Goal: Information Seeking & Learning: Understand process/instructions

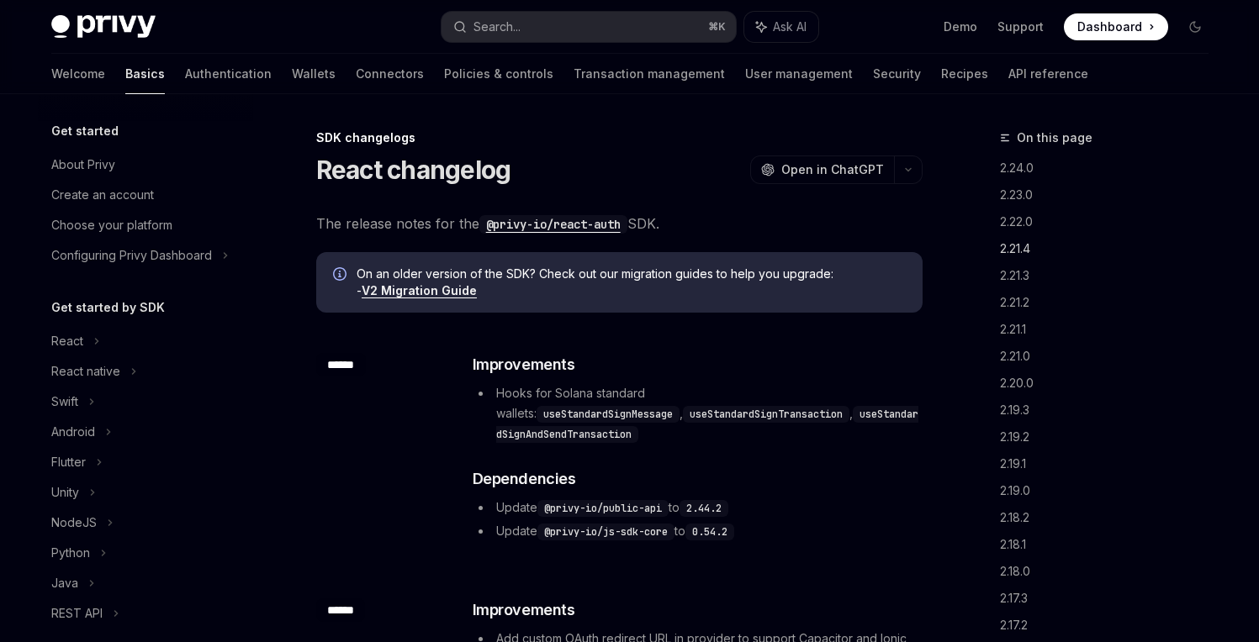
scroll to position [362, 0]
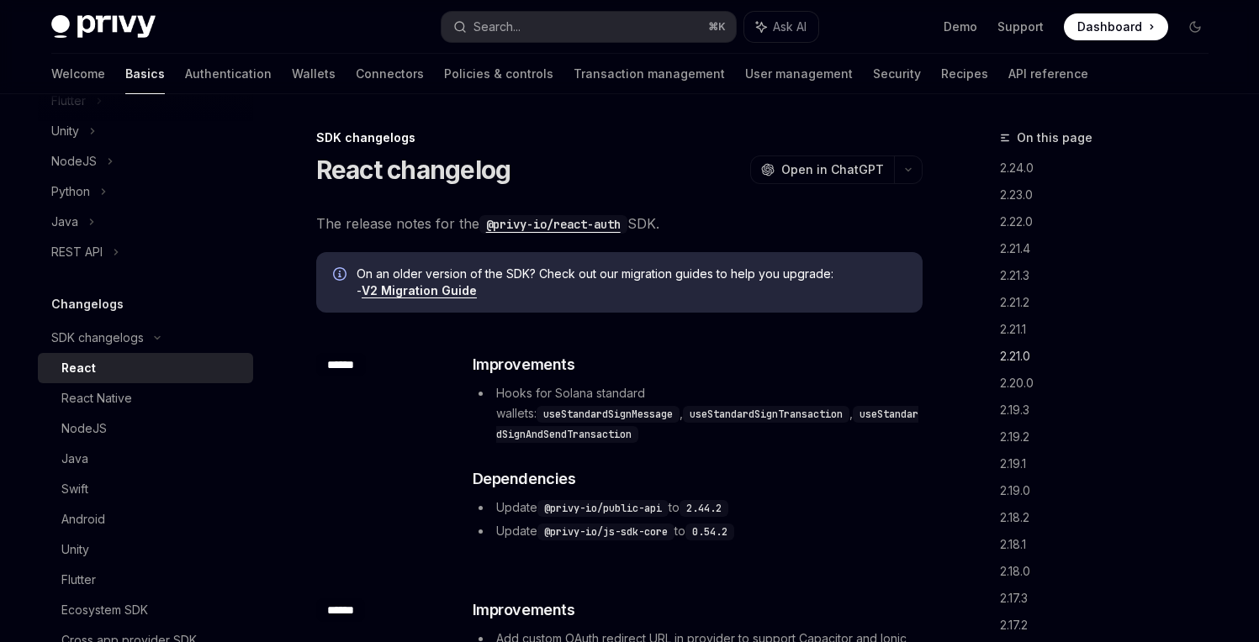
click at [1016, 357] on link "2.21.0" at bounding box center [1111, 356] width 222 height 27
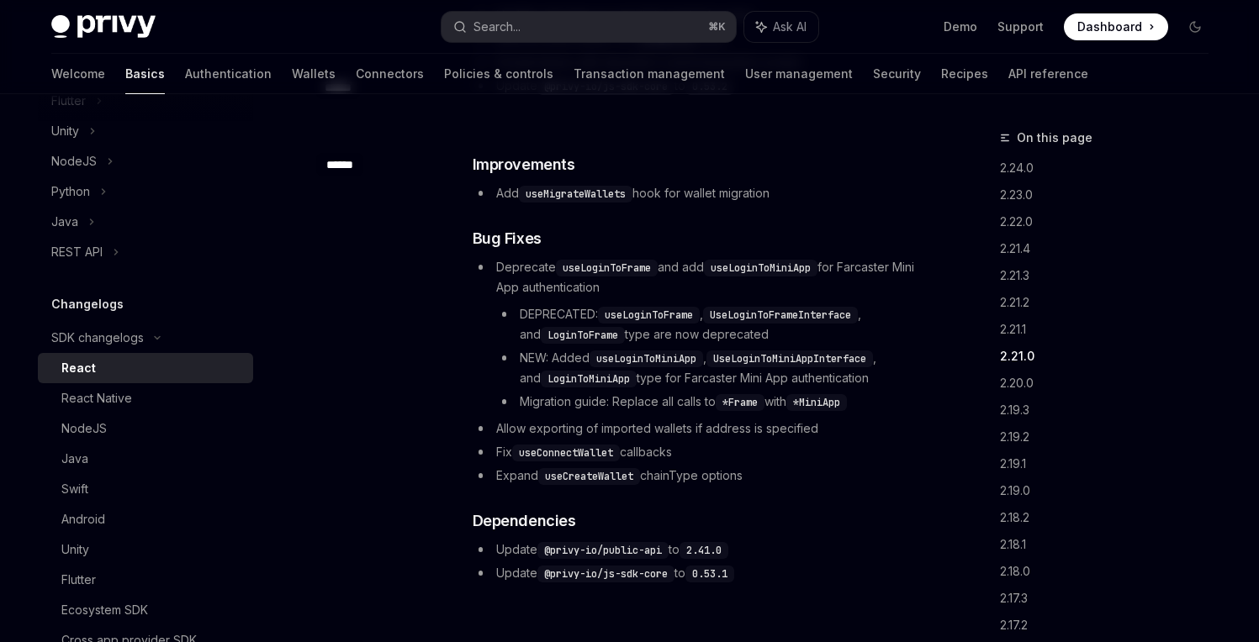
scroll to position [2005, 0]
click at [1014, 330] on link "2.21.1" at bounding box center [1111, 329] width 222 height 27
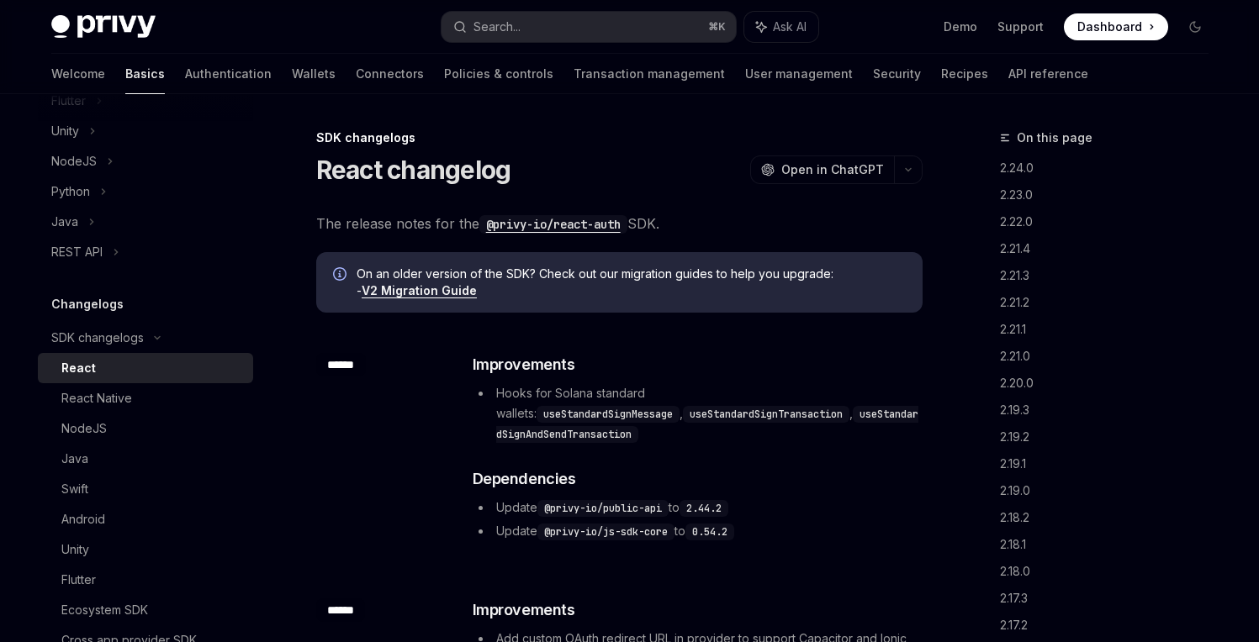
click at [679, 406] on code "useStandardSignMessage" at bounding box center [608, 414] width 143 height 17
click at [683, 414] on code "useStandardSignTransaction" at bounding box center [766, 414] width 167 height 17
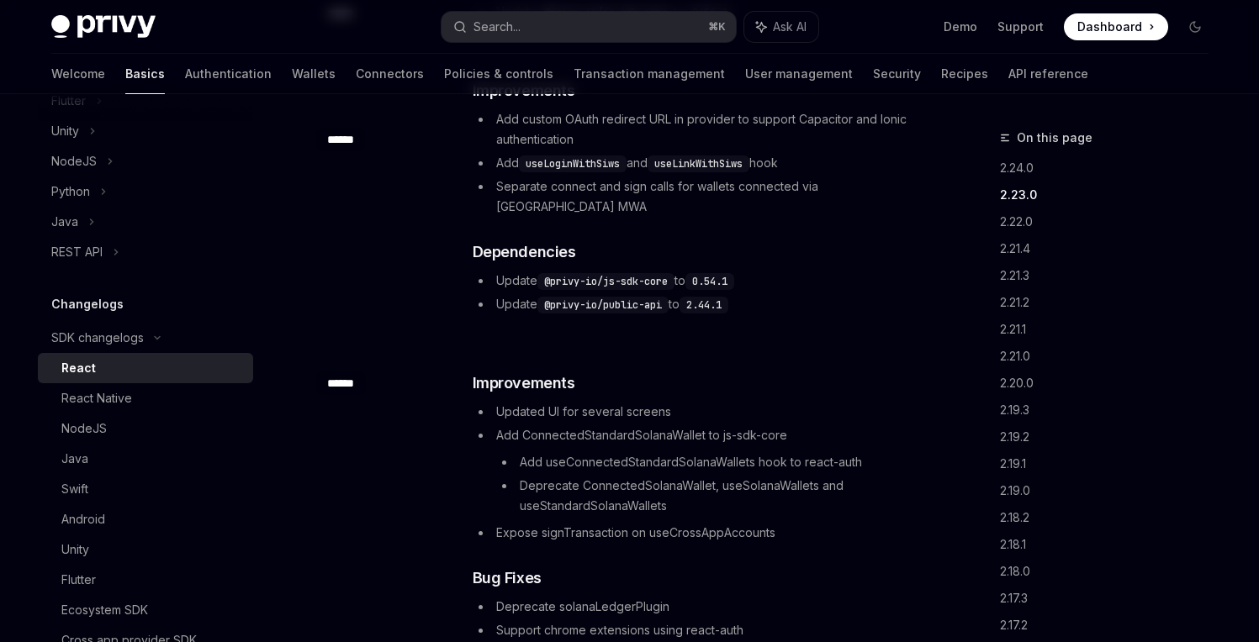
scroll to position [583, 0]
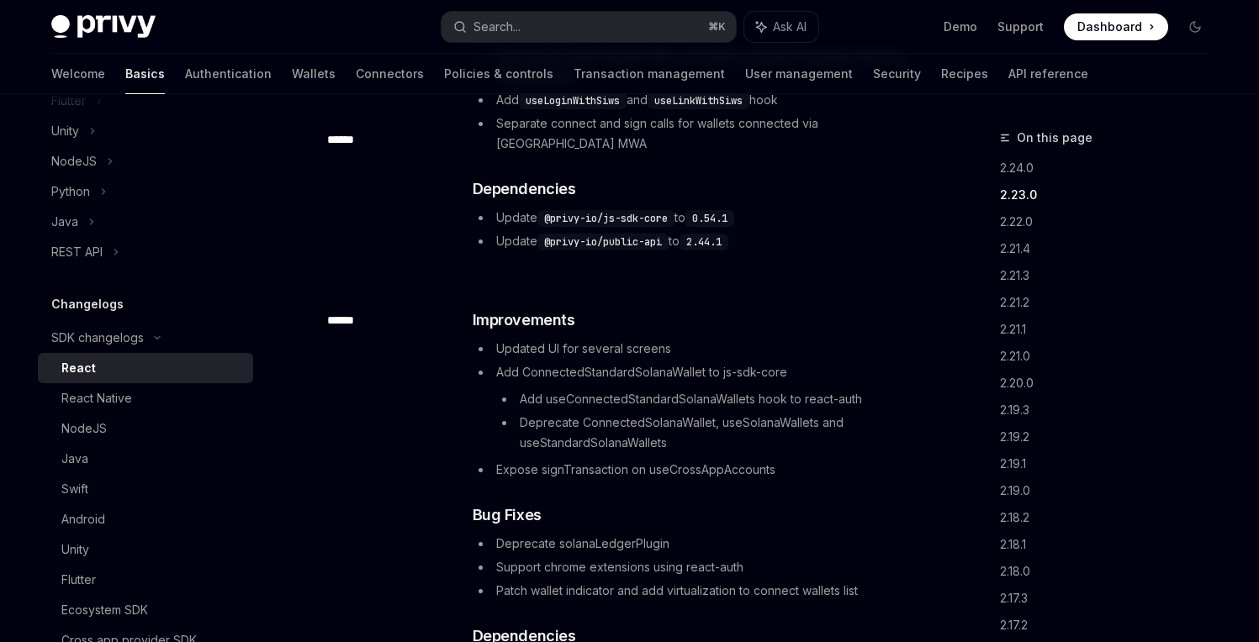
click at [606, 389] on li "Add useConnectedStandardSolanaWallets hook to react-auth" at bounding box center [708, 399] width 425 height 20
click at [822, 389] on li "Add useConnectedStandardSolanaWallets hook to react-auth" at bounding box center [708, 399] width 425 height 20
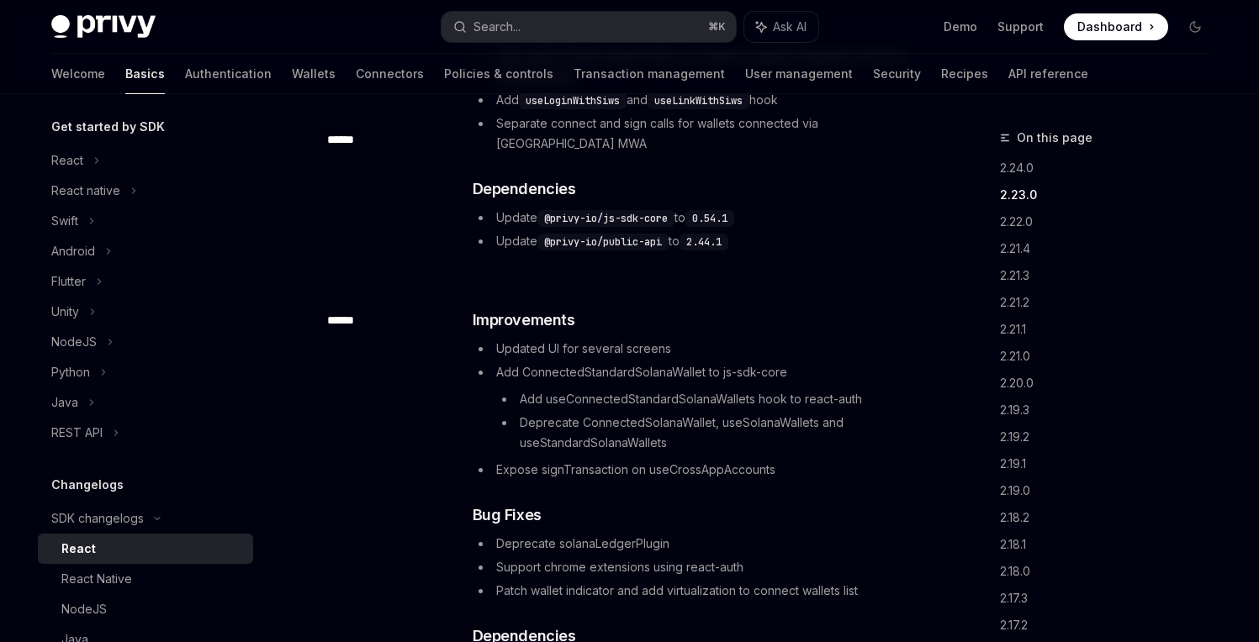
scroll to position [107, 0]
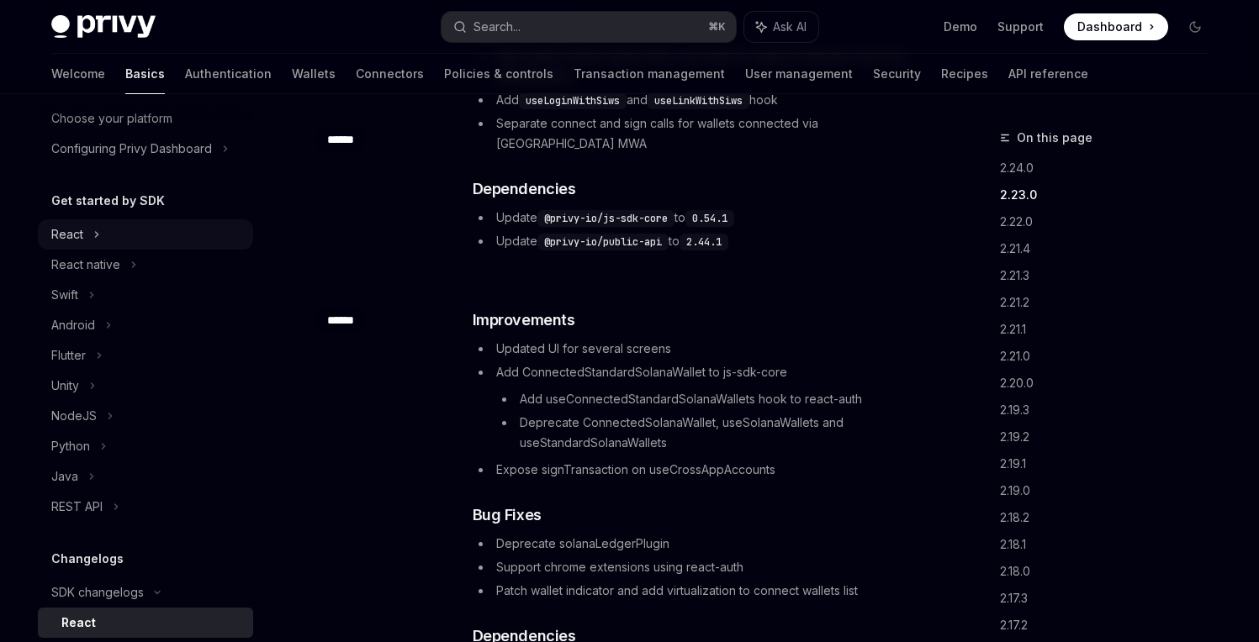
click at [126, 230] on div "React" at bounding box center [145, 234] width 215 height 30
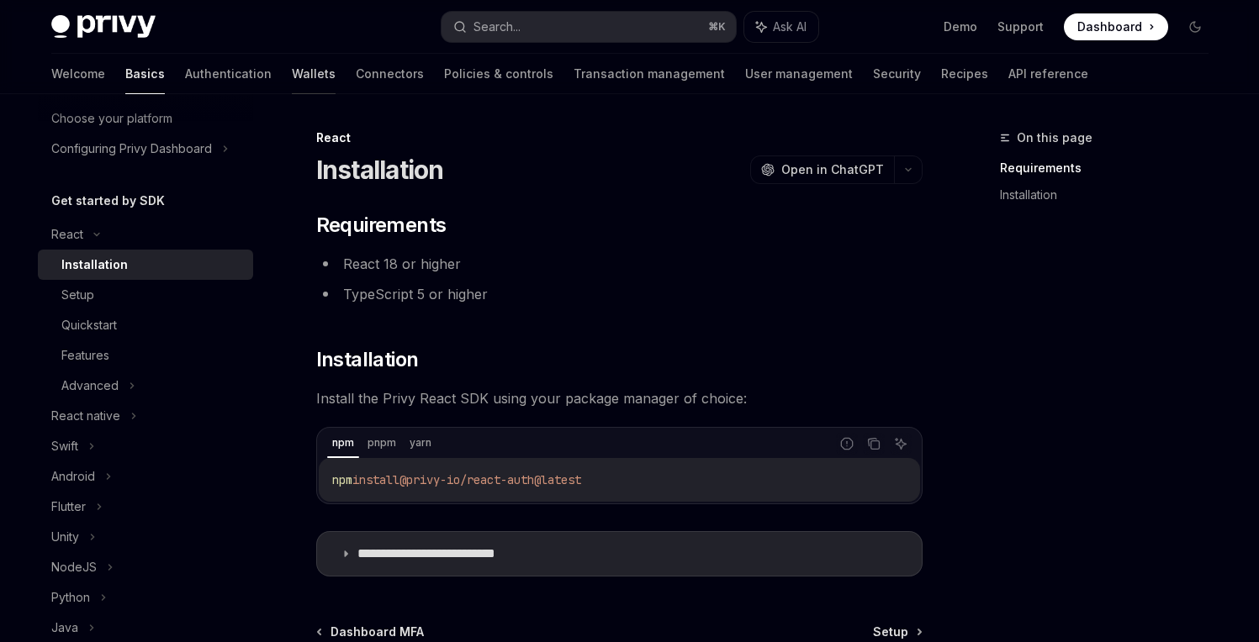
click at [292, 71] on link "Wallets" at bounding box center [314, 74] width 44 height 40
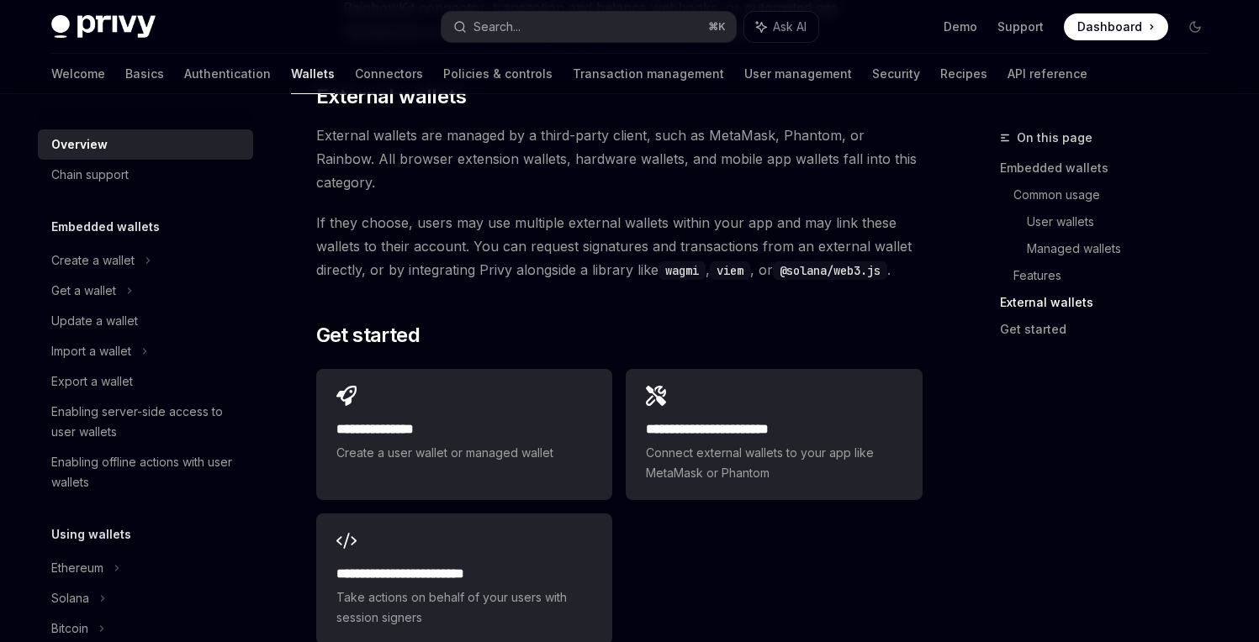
scroll to position [2549, 0]
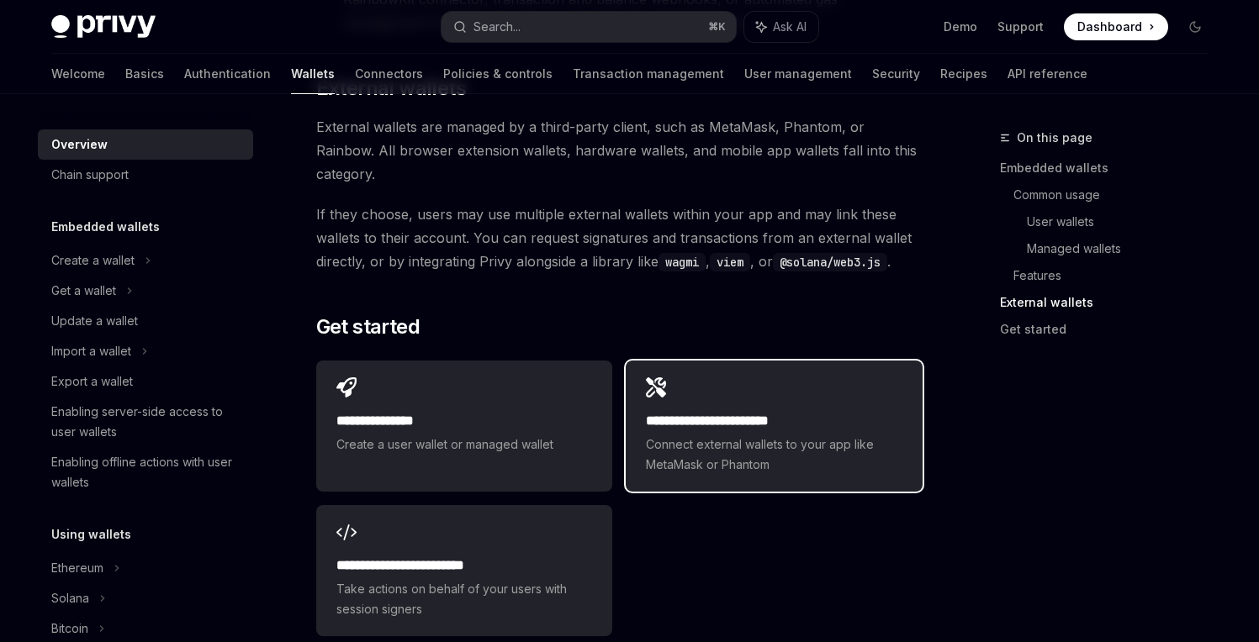
click at [700, 411] on div "**********" at bounding box center [774, 443] width 256 height 64
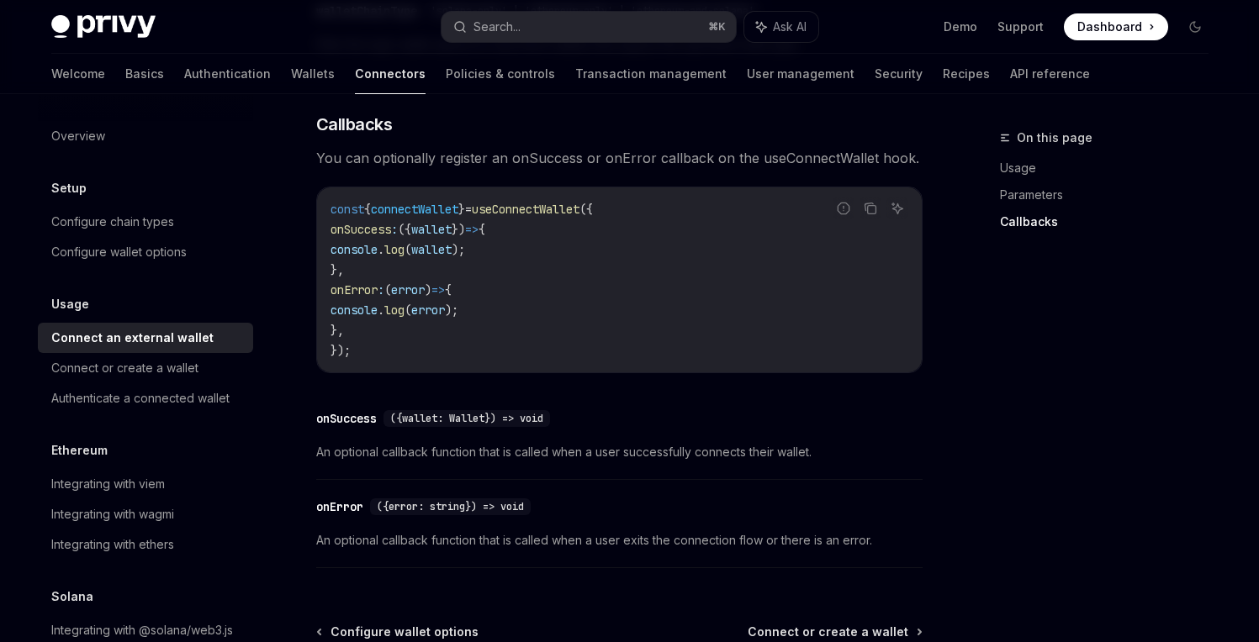
scroll to position [1200, 0]
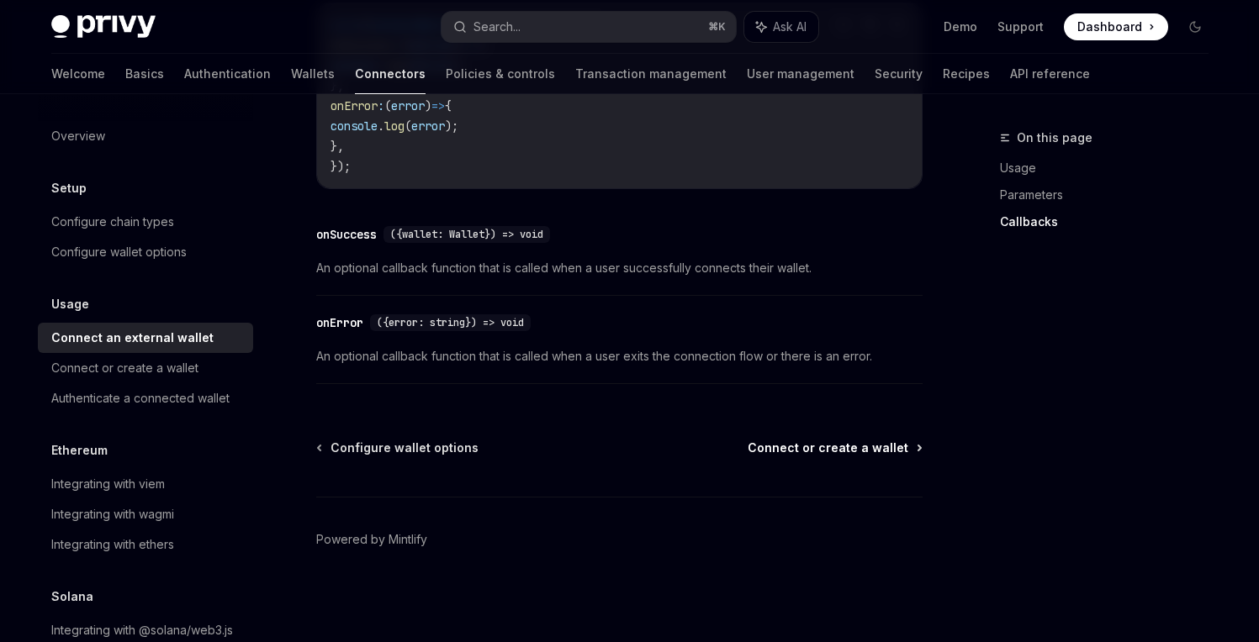
click at [843, 454] on span "Connect or create a wallet" at bounding box center [828, 448] width 161 height 17
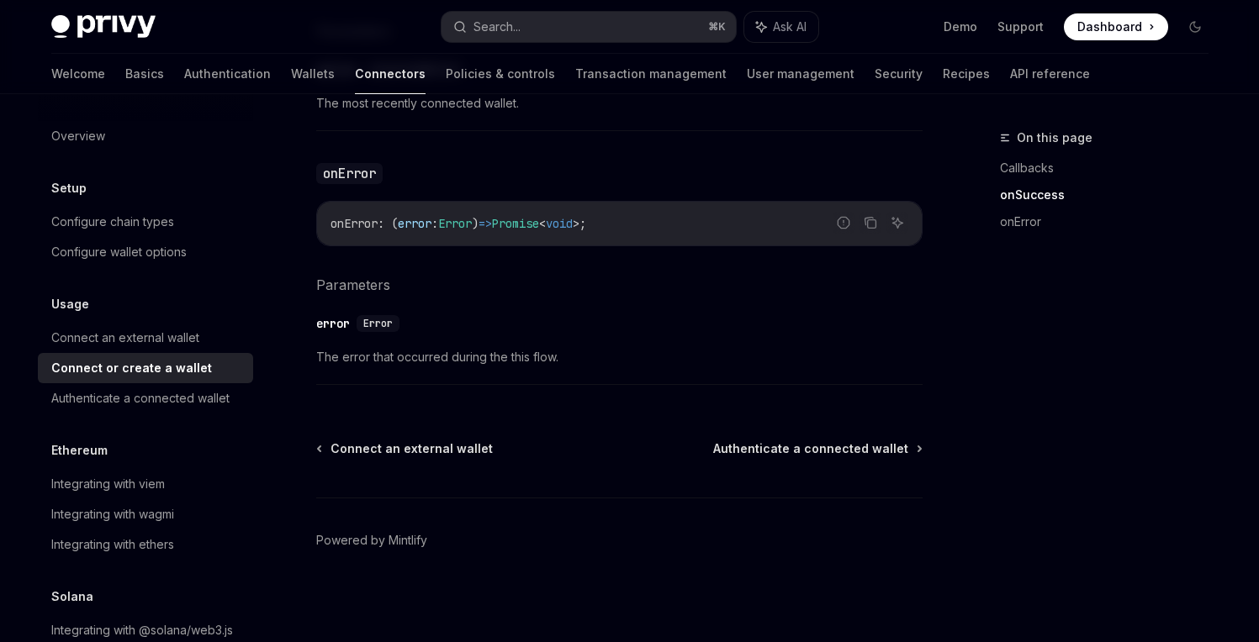
scroll to position [57, 0]
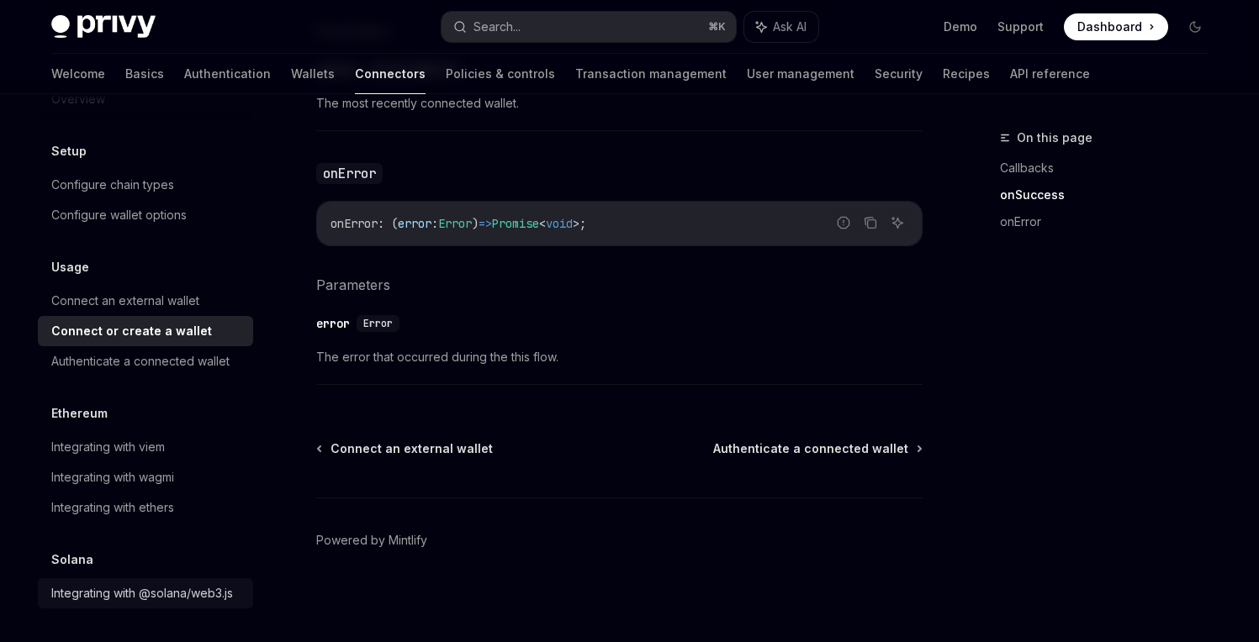
click at [89, 584] on div "Integrating with @solana/web3.js" at bounding box center [142, 594] width 182 height 20
type textarea "*"
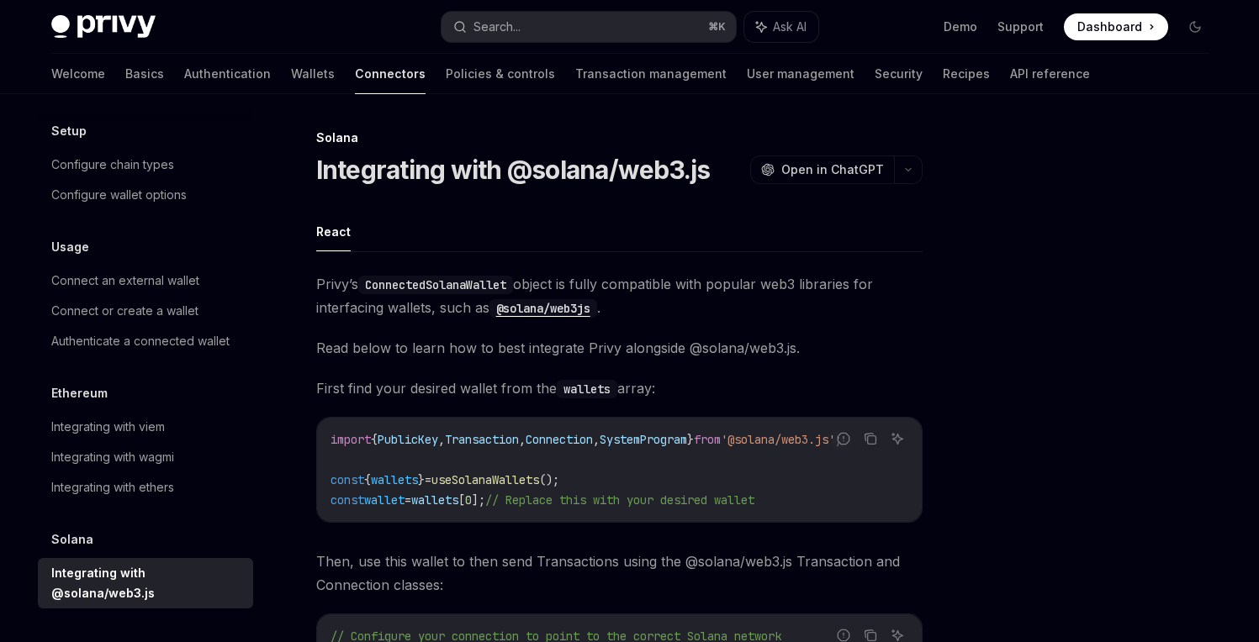
click at [524, 478] on span "useSolanaWallets" at bounding box center [485, 480] width 108 height 15
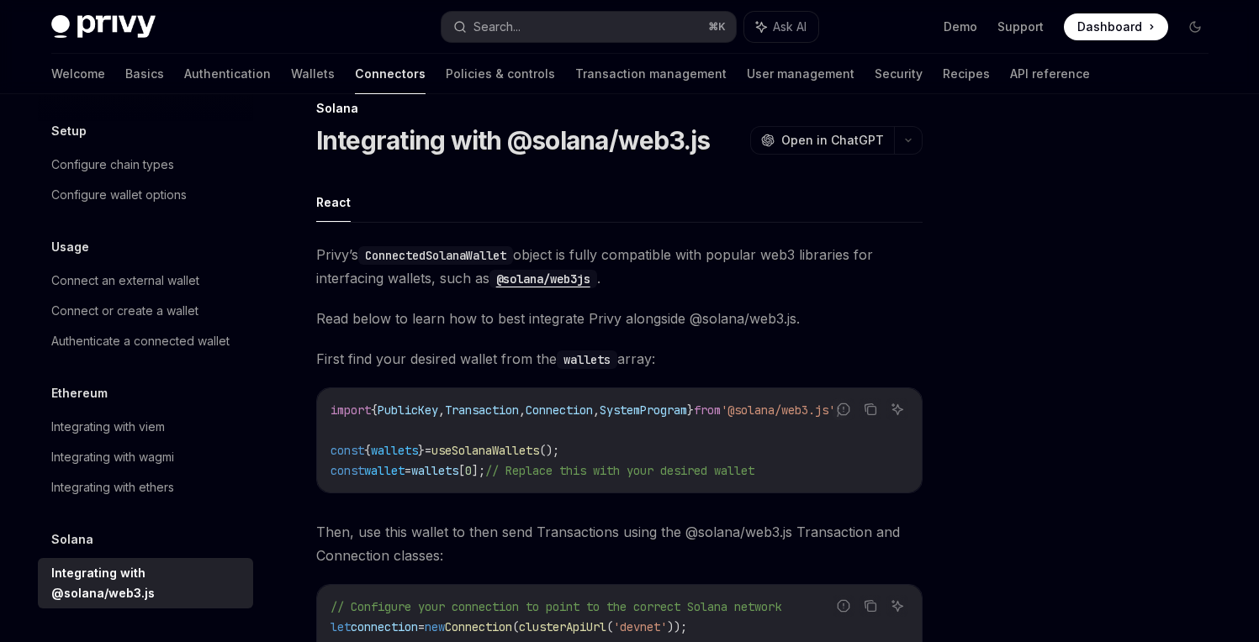
scroll to position [28, 0]
